Goal: Information Seeking & Learning: Learn about a topic

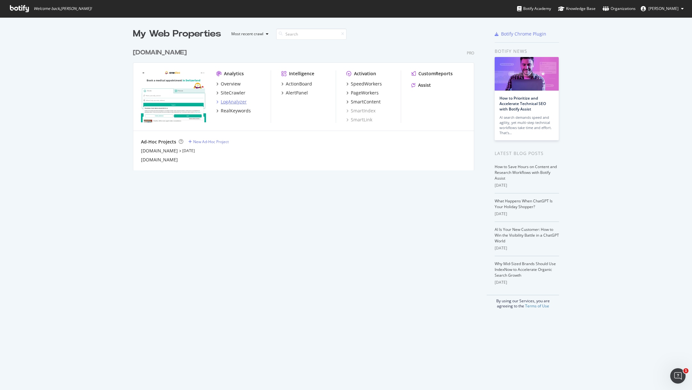
click at [225, 100] on div "LogAnalyzer" at bounding box center [234, 102] width 26 height 6
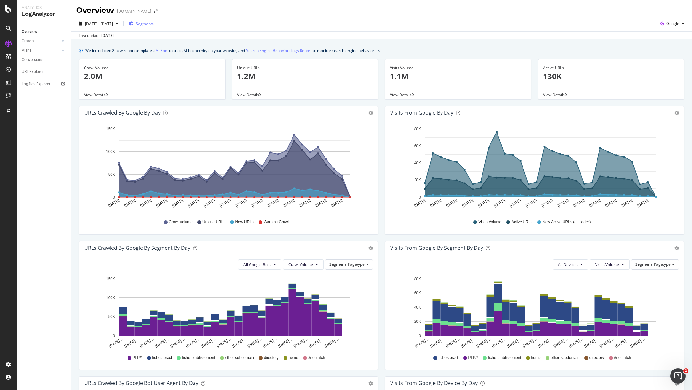
click at [154, 21] on div "Segments" at bounding box center [141, 24] width 25 height 10
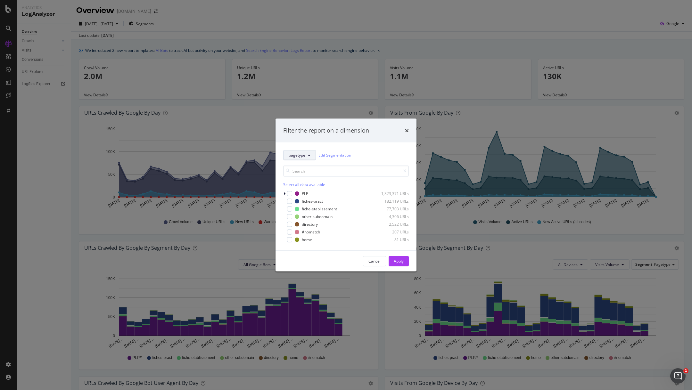
click at [300, 153] on span "pagetype" at bounding box center [297, 155] width 17 height 5
click at [305, 225] on span "s_Subdomains" at bounding box center [302, 226] width 26 height 6
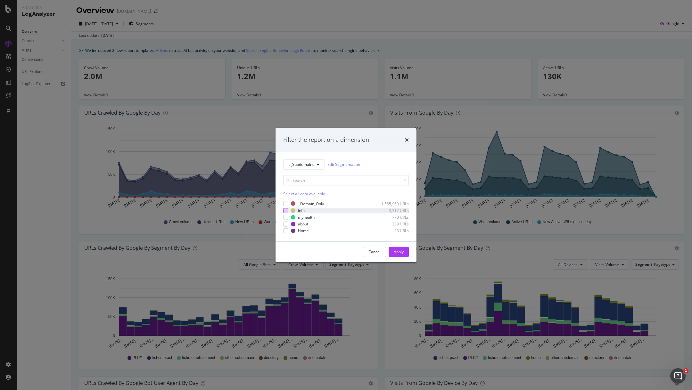
click at [287, 211] on div "modal" at bounding box center [285, 210] width 5 height 5
click at [392, 254] on button "Apply" at bounding box center [399, 252] width 20 height 10
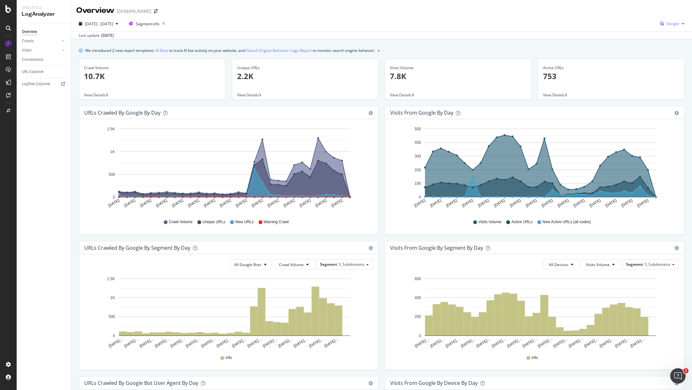
click at [671, 24] on span "Google" at bounding box center [673, 23] width 13 height 5
click at [669, 62] on span "OpenAI" at bounding box center [674, 60] width 24 height 6
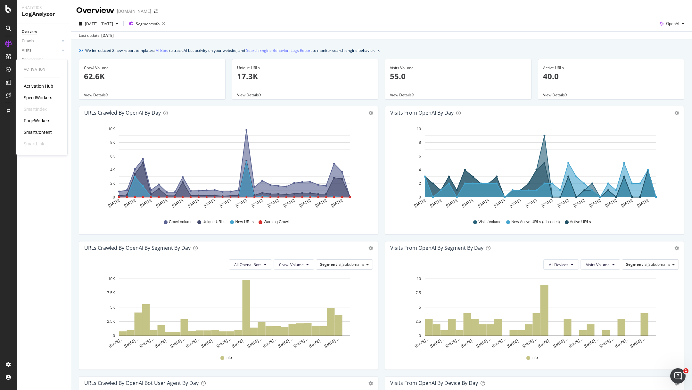
click at [35, 121] on div "PageWorkers" at bounding box center [37, 121] width 27 height 6
